Goal: Task Accomplishment & Management: Manage account settings

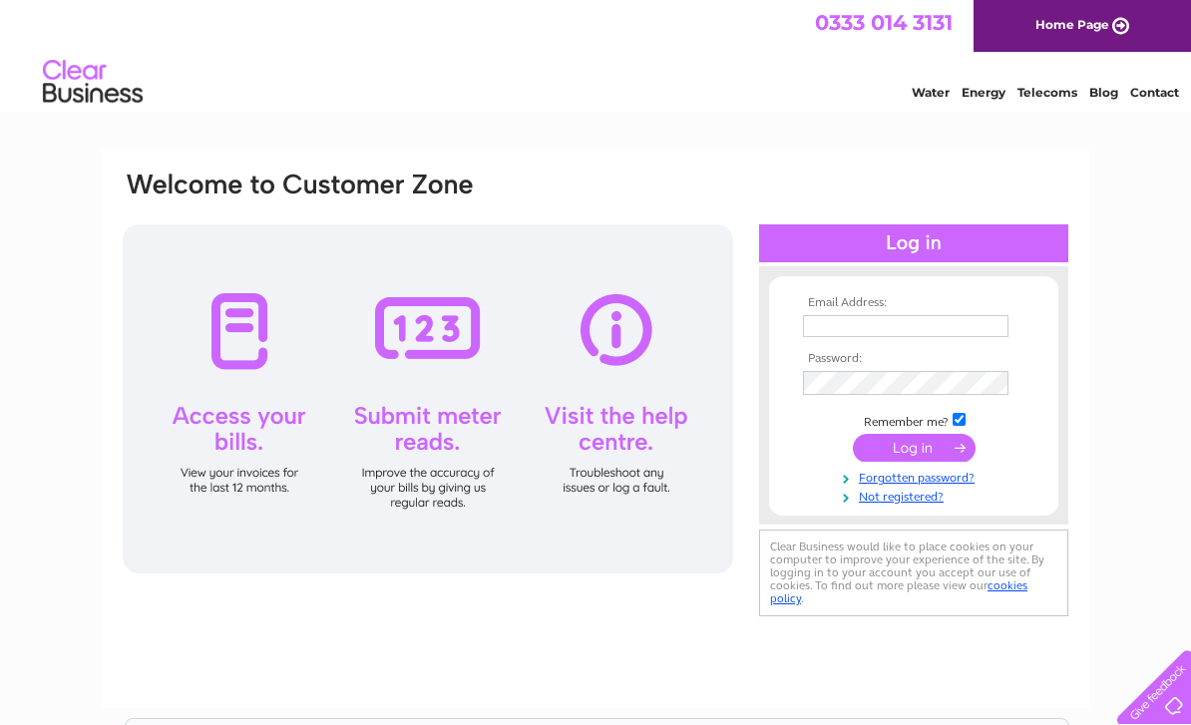
click at [847, 333] on input "text" at bounding box center [906, 326] width 206 height 22
type input "[EMAIL_ADDRESS][DOMAIN_NAME]"
click at [900, 453] on input "submit" at bounding box center [914, 450] width 123 height 28
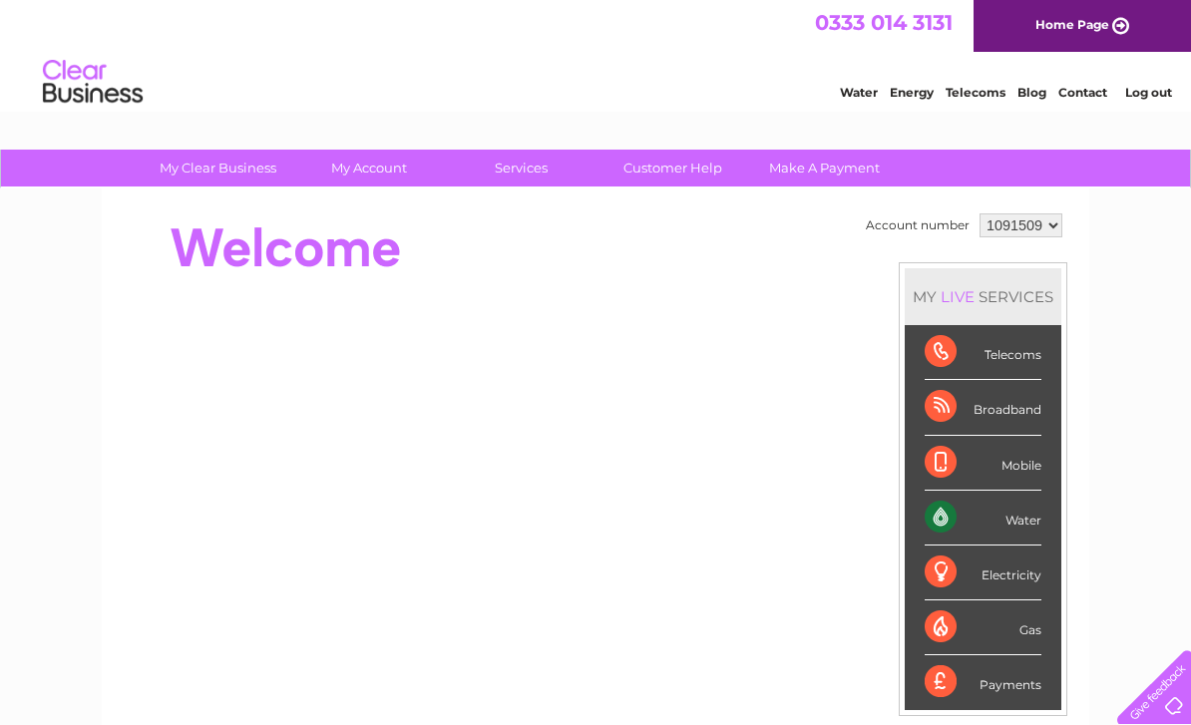
click at [991, 526] on div "Water" at bounding box center [983, 518] width 117 height 55
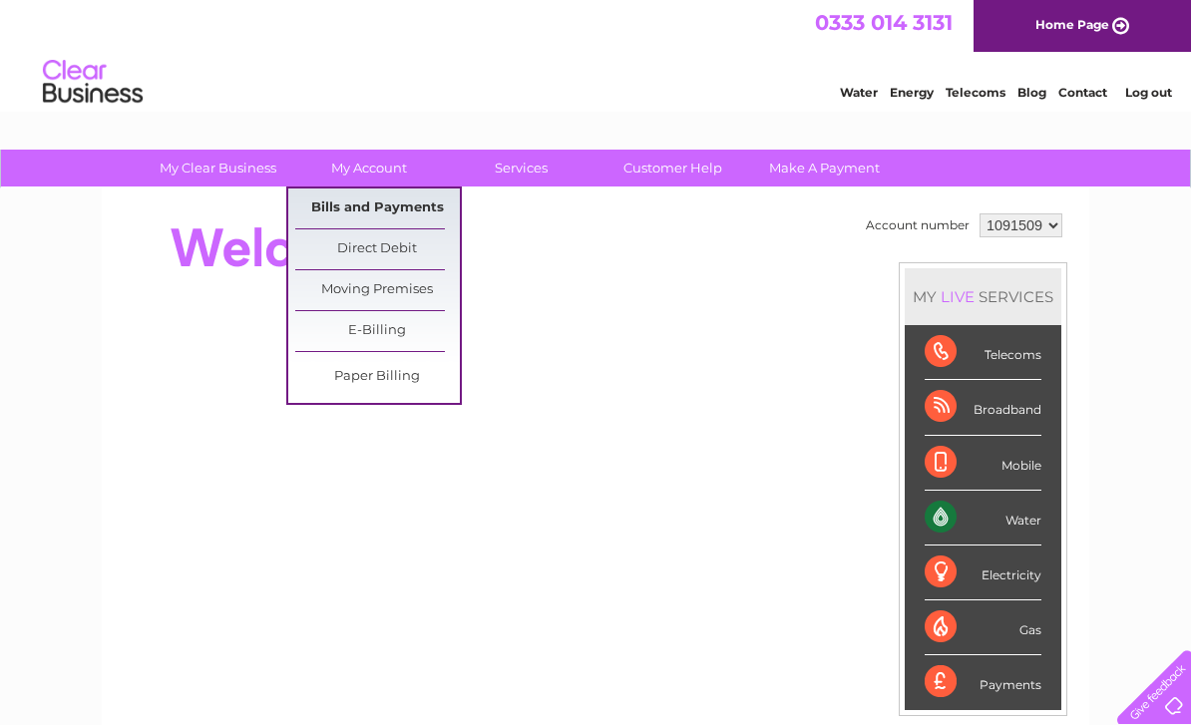
click at [388, 209] on link "Bills and Payments" at bounding box center [377, 209] width 165 height 40
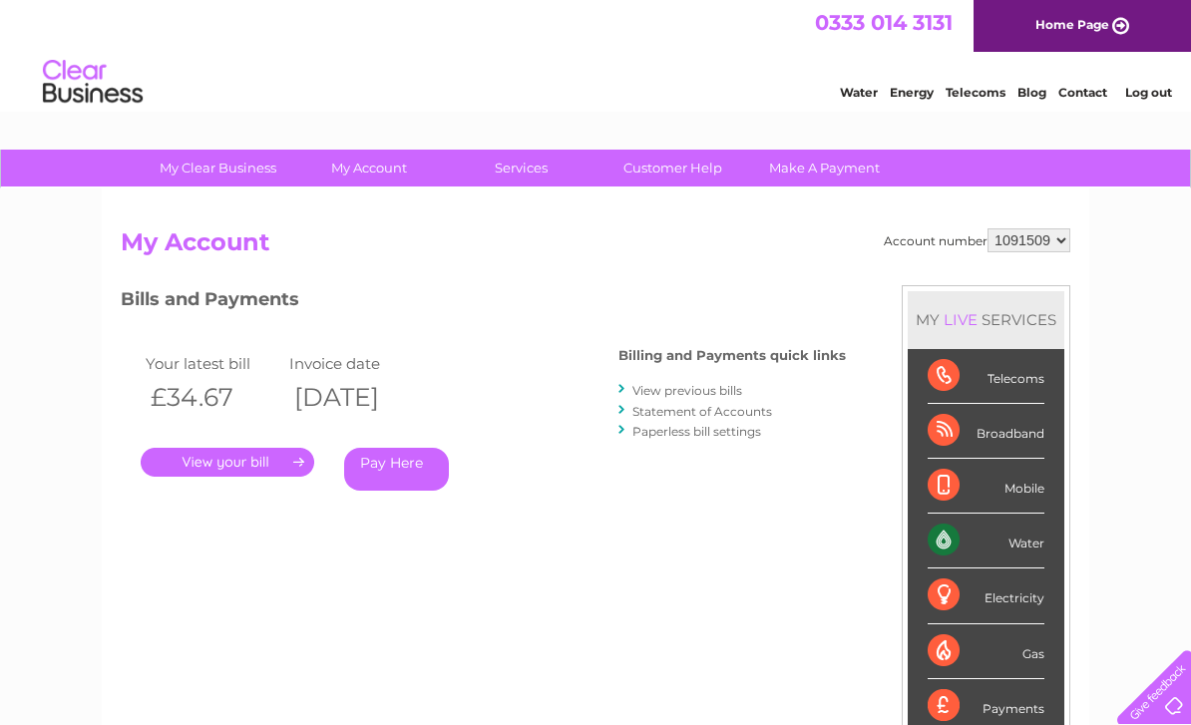
click at [231, 469] on link "." at bounding box center [228, 462] width 174 height 29
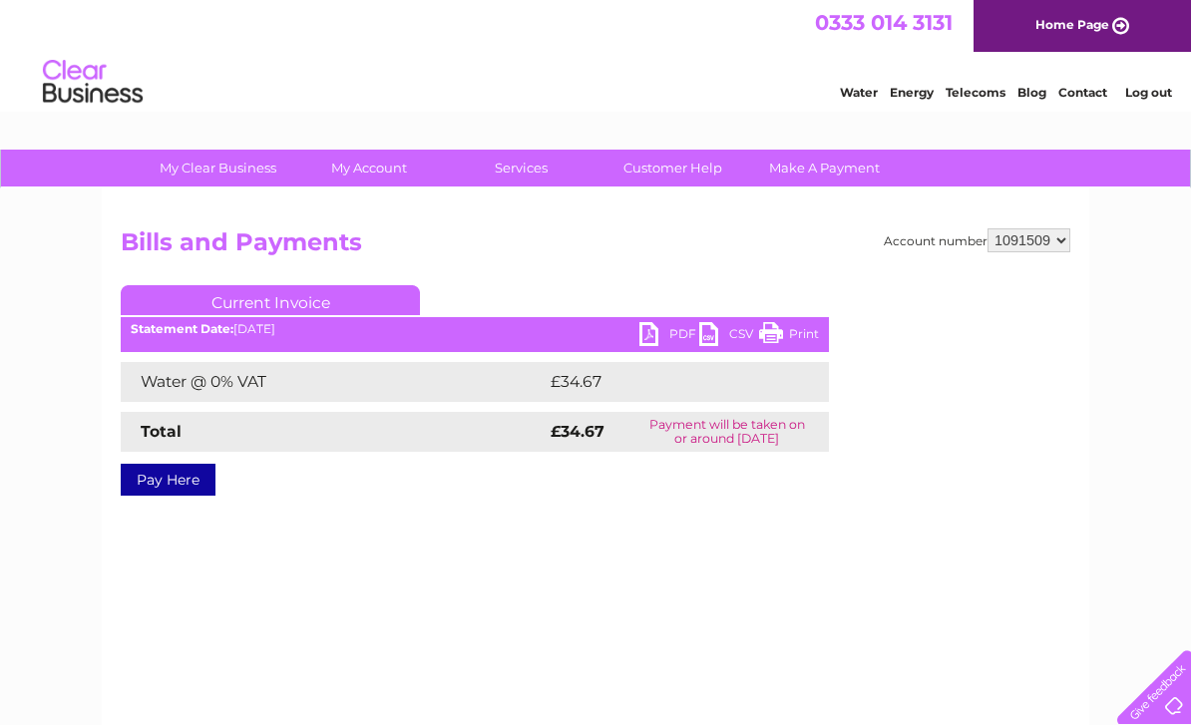
click at [666, 339] on link "PDF" at bounding box center [669, 336] width 60 height 29
